Goal: Use online tool/utility: Utilize a website feature to perform a specific function

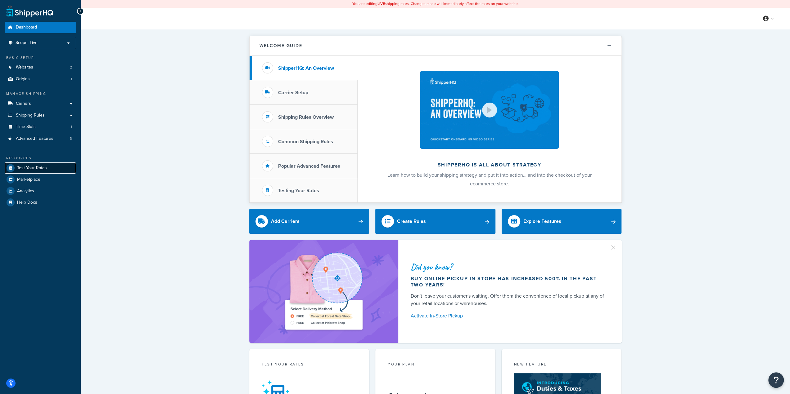
click at [47, 167] on link "Test Your Rates" at bounding box center [40, 168] width 71 height 11
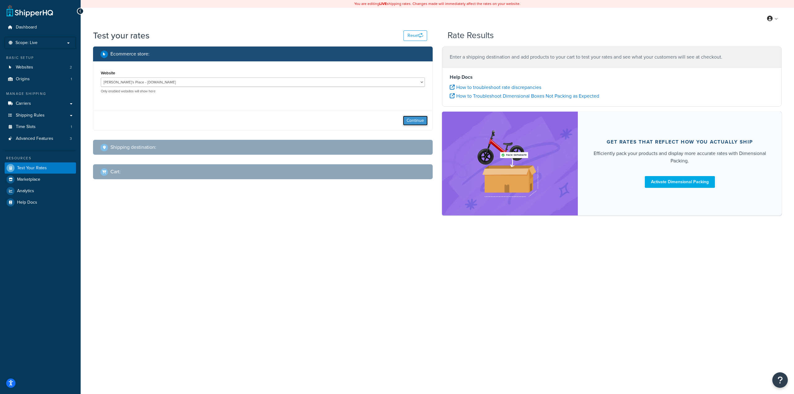
click at [409, 119] on button "Continue" at bounding box center [415, 121] width 25 height 10
select select "TX"
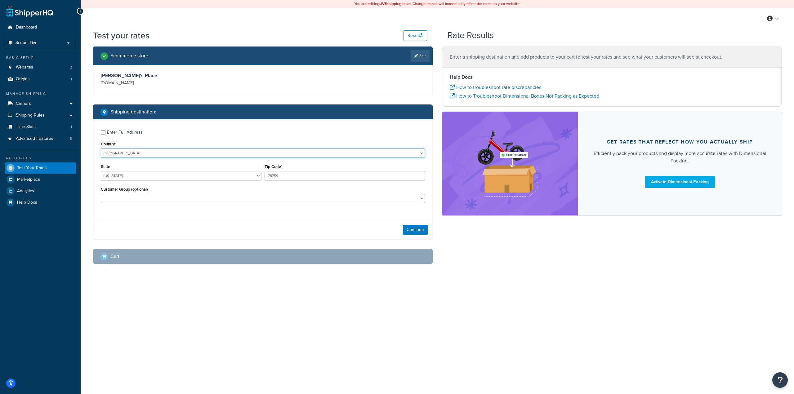
click at [141, 149] on select "United States United Kingdom Afghanistan Åland Islands Albania Algeria American…" at bounding box center [263, 153] width 324 height 9
select select "CA"
click at [101, 149] on select "United States United Kingdom Afghanistan Åland Islands Albania Algeria American…" at bounding box center [263, 153] width 324 height 9
click at [284, 174] on input "78759" at bounding box center [345, 175] width 161 height 9
paste input "T1K 8L6"
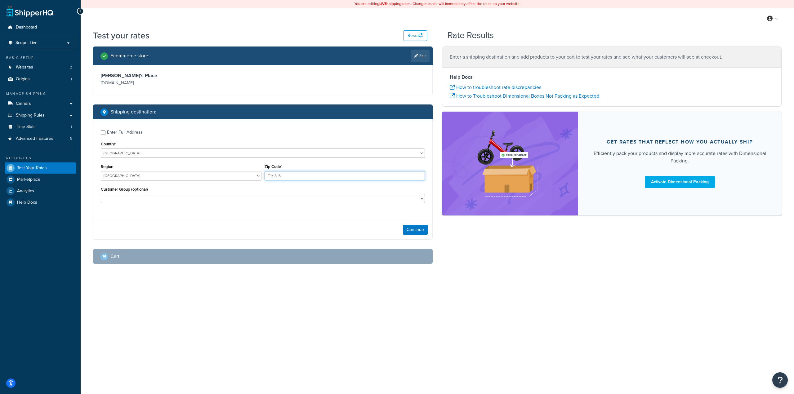
type input "T1K 8L6"
click at [167, 198] on select "10off_Reseller 15off_Reseller 20off_Reseller Blind Ship Employees General Logge…" at bounding box center [263, 198] width 324 height 9
select select "Wholesale (with Purchase Order)"
click at [101, 194] on select "10off_Reseller 15off_Reseller 20off_Reseller Blind Ship Employees General Logge…" at bounding box center [263, 198] width 324 height 9
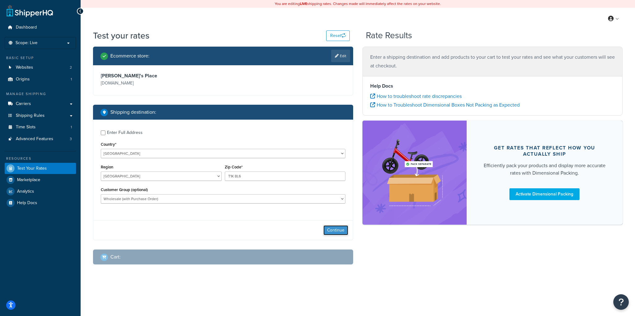
click at [337, 231] on button "Continue" at bounding box center [336, 230] width 25 height 10
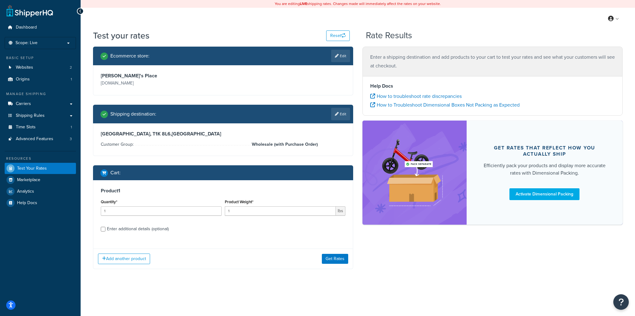
click at [122, 229] on div "Enter additional details (optional)" at bounding box center [138, 228] width 62 height 9
click at [105, 229] on input "Enter additional details (optional)" at bounding box center [103, 228] width 5 height 5
checkbox input "true"
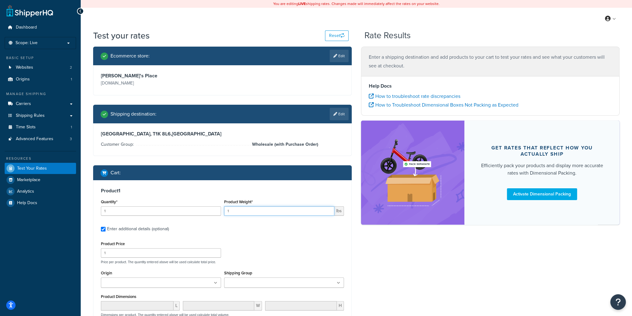
click at [258, 212] on input "1" at bounding box center [279, 210] width 110 height 9
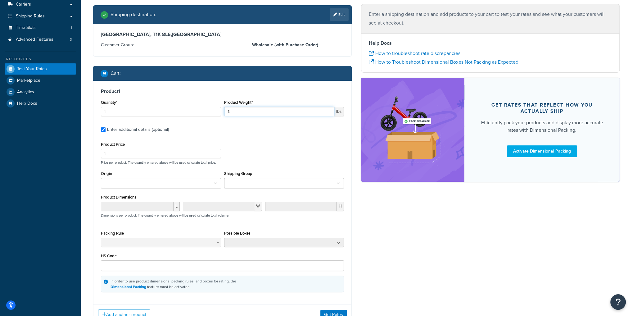
scroll to position [147, 0]
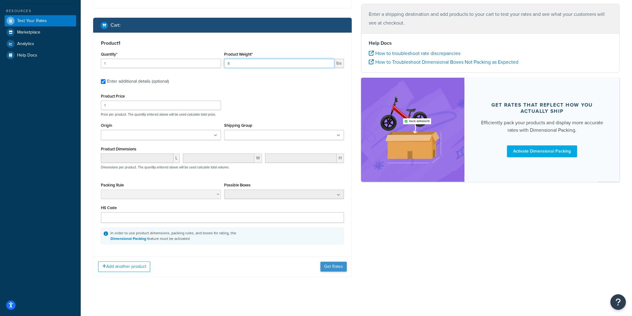
type input "8"
click at [331, 266] on button "Get Rates" at bounding box center [333, 266] width 26 height 10
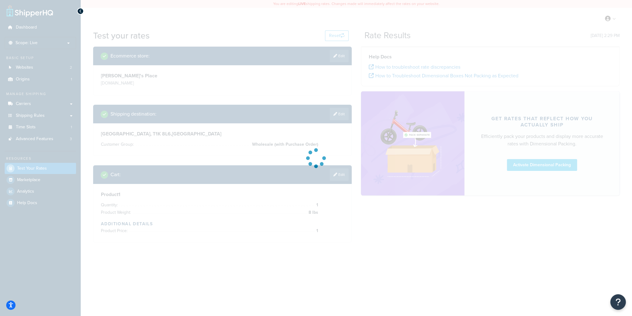
scroll to position [0, 0]
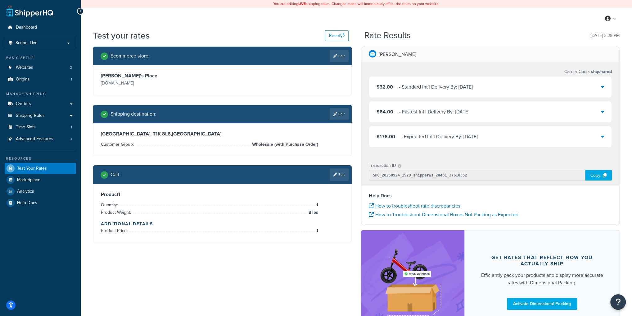
click at [599, 135] on div "$176.00 - Expedited Int'l Delivery By: Wed, 10/1" at bounding box center [490, 136] width 242 height 21
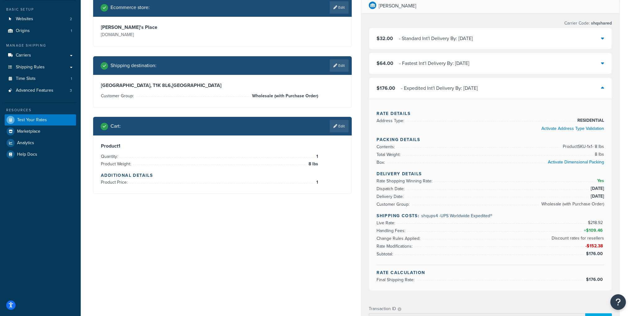
scroll to position [50, 0]
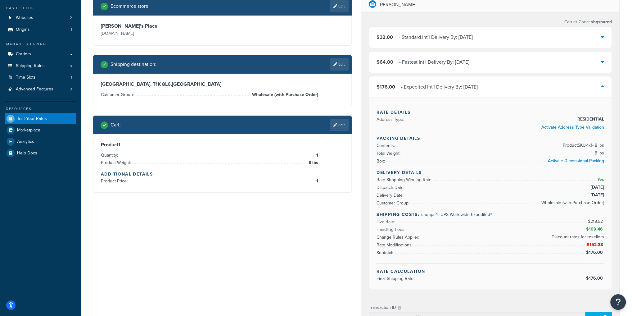
click at [483, 66] on div "$64.00 - Fastest Int'l Delivery By: Fri, 9/26" at bounding box center [490, 62] width 242 height 21
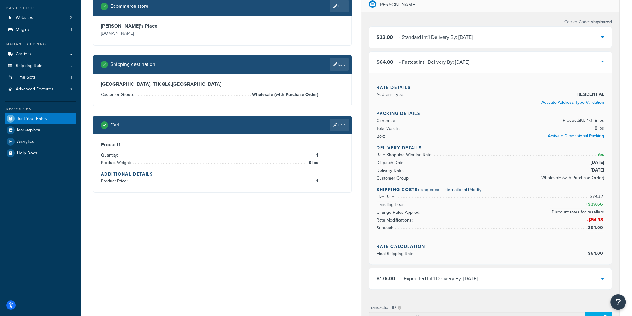
click at [488, 40] on div "$32.00 - Standard Int'l Delivery By: Tue, 9/30" at bounding box center [490, 37] width 242 height 21
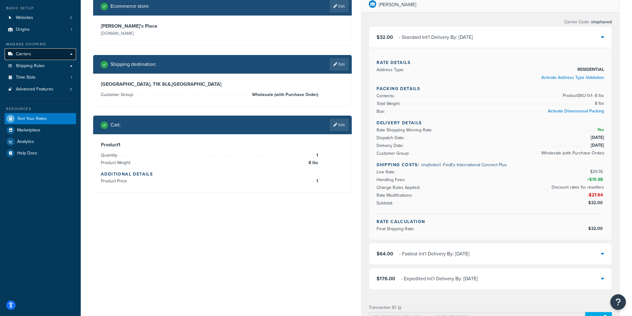
click at [37, 57] on link "Carriers" at bounding box center [40, 53] width 71 height 11
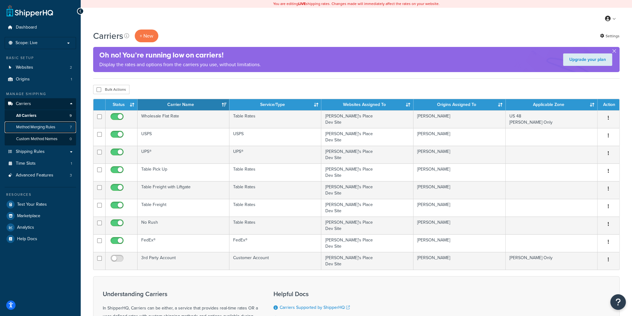
click at [24, 126] on span "Method Merging Rules" at bounding box center [35, 126] width 39 height 5
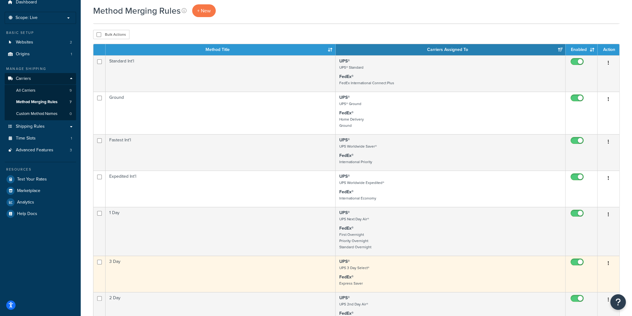
scroll to position [16, 0]
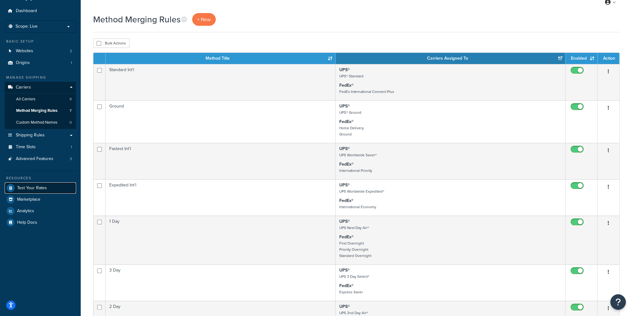
click at [38, 186] on span "Test Your Rates" at bounding box center [32, 187] width 30 height 5
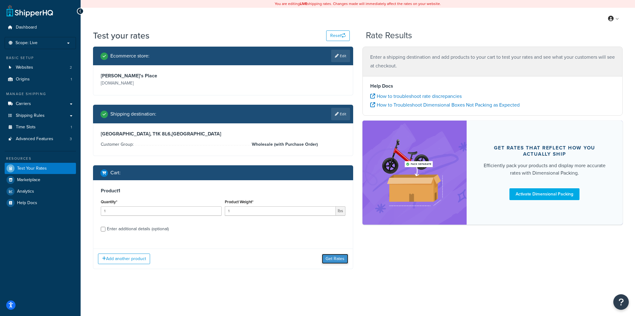
click at [330, 258] on button "Get Rates" at bounding box center [335, 258] width 26 height 10
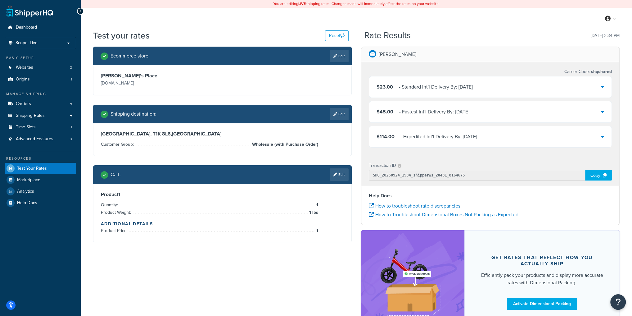
click at [511, 137] on div "$114.00 - Expedited Int'l Delivery By: [DATE]" at bounding box center [490, 136] width 242 height 21
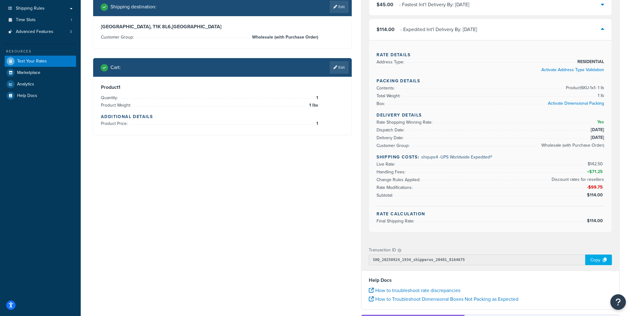
scroll to position [107, 0]
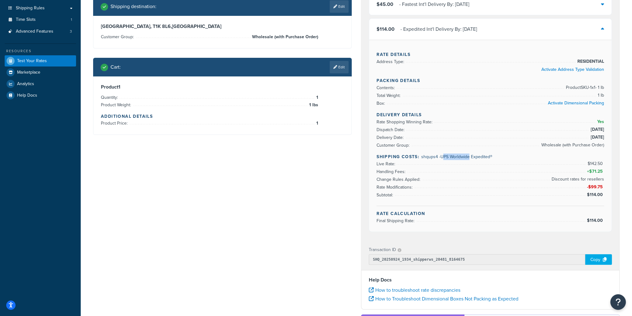
drag, startPoint x: 442, startPoint y: 153, endPoint x: 469, endPoint y: 153, distance: 27.6
click at [469, 153] on span "shqups4 - UPS Worldwide Expedited®" at bounding box center [456, 156] width 71 height 7
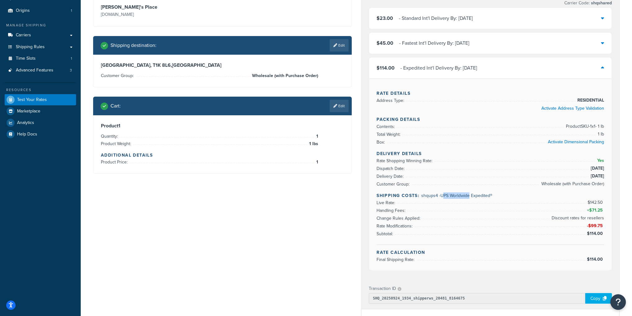
scroll to position [66, 0]
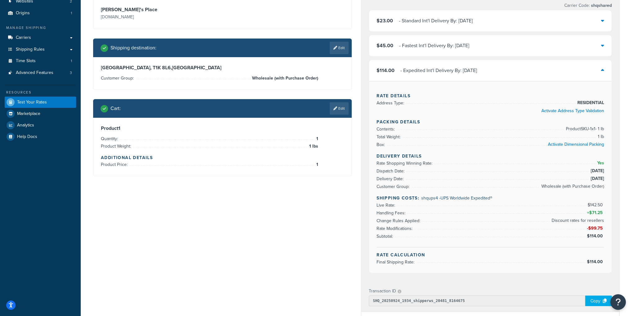
click at [437, 45] on div "- Fastest Int'l Delivery By: Fri, 9/26" at bounding box center [434, 45] width 70 height 9
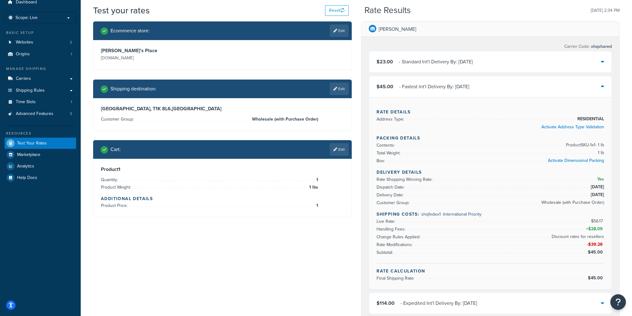
scroll to position [16, 0]
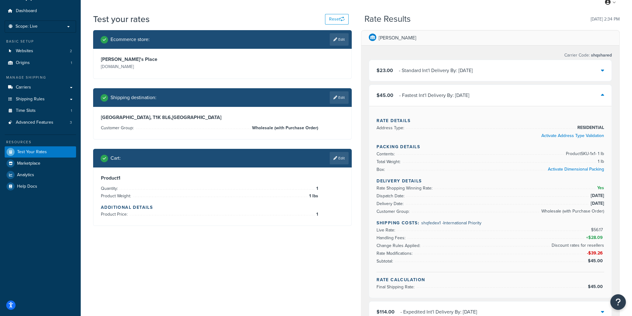
click at [495, 71] on div "$23.00 - Standard Int'l Delivery By: Tue, 9/30" at bounding box center [490, 70] width 242 height 21
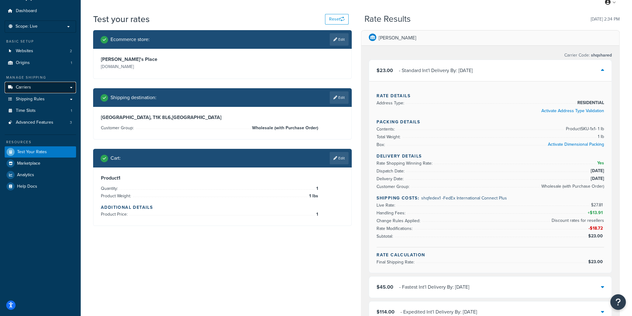
click at [32, 89] on link "Carriers" at bounding box center [40, 87] width 71 height 11
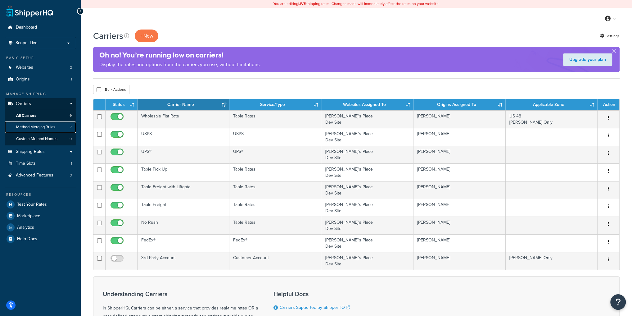
click at [33, 125] on span "Method Merging Rules" at bounding box center [35, 126] width 39 height 5
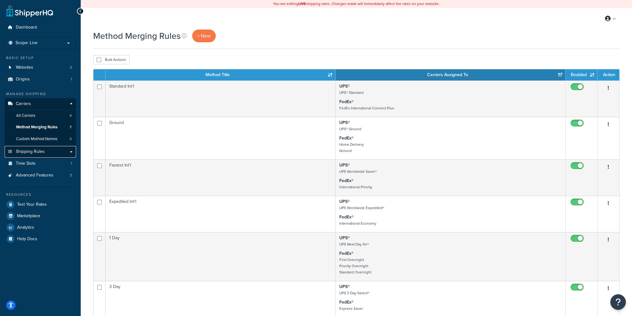
click at [43, 149] on span "Shipping Rules" at bounding box center [30, 151] width 29 height 5
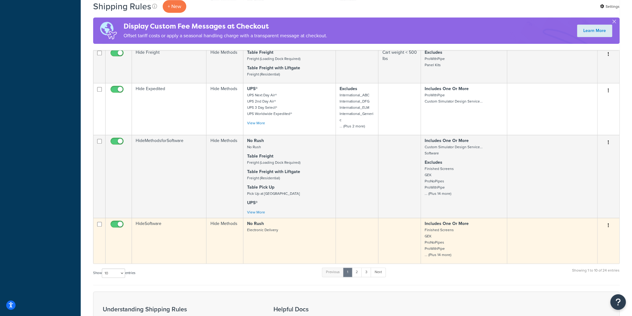
scroll to position [339, 0]
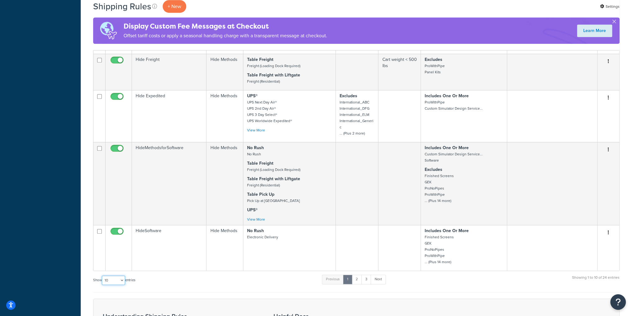
click at [121, 275] on select "10 15 25 50 100 1000" at bounding box center [113, 279] width 23 height 9
select select "1000"
click at [102, 275] on select "10 15 25 50 100 1000" at bounding box center [113, 279] width 23 height 9
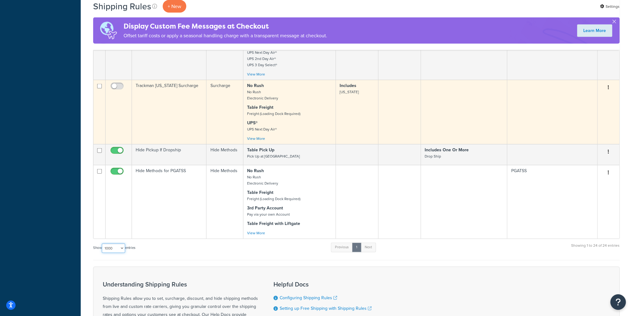
scroll to position [1312, 0]
